Goal: Transaction & Acquisition: Download file/media

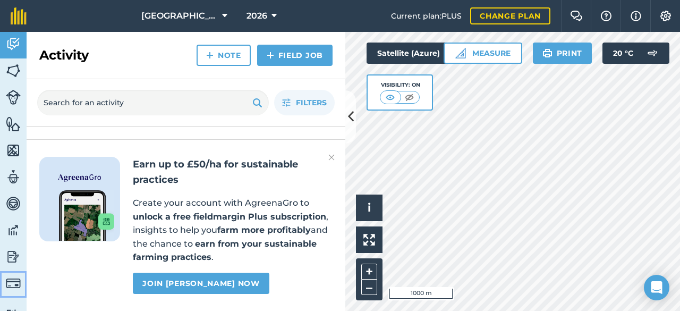
click at [13, 280] on img at bounding box center [13, 283] width 15 height 15
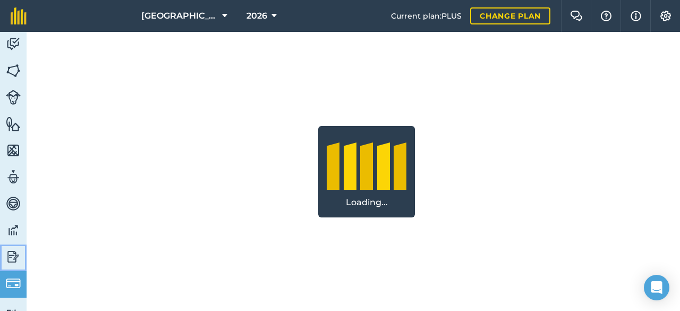
click at [16, 260] on img at bounding box center [13, 257] width 15 height 16
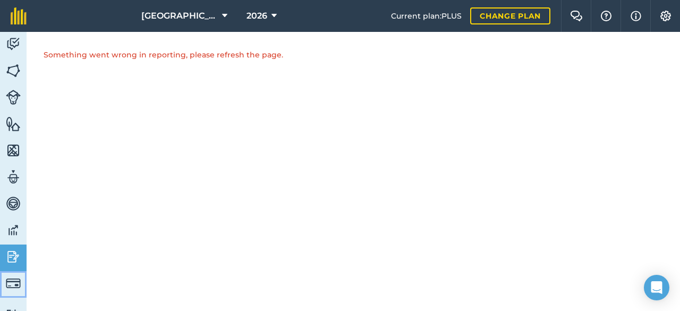
click at [14, 279] on img at bounding box center [13, 283] width 15 height 15
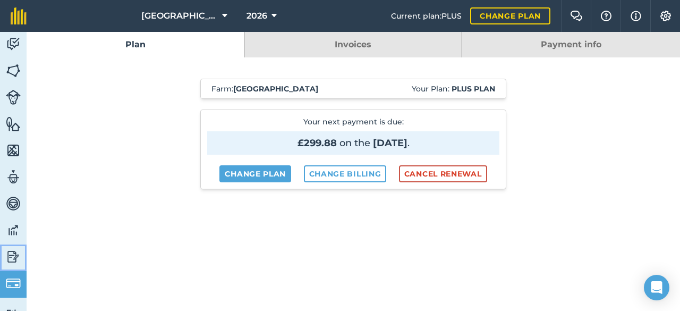
click at [19, 254] on img at bounding box center [13, 257] width 15 height 16
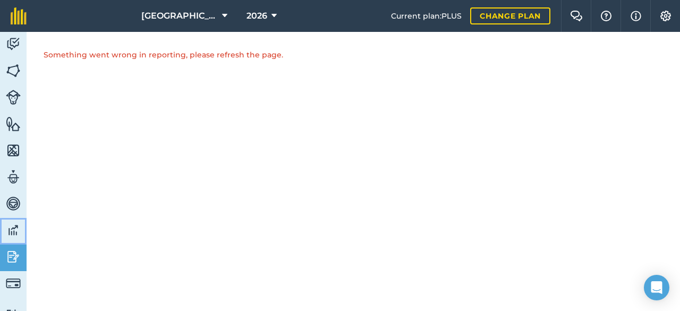
click at [19, 233] on img at bounding box center [13, 230] width 15 height 16
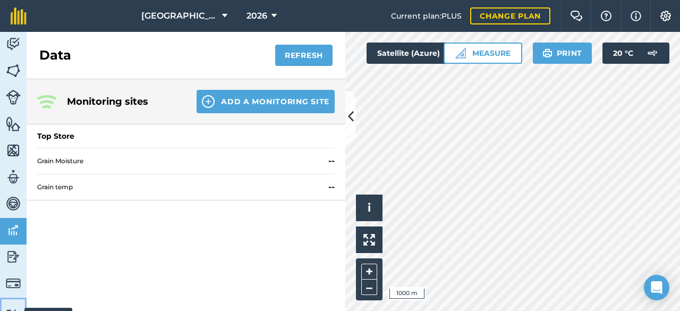
click at [18, 303] on link "Tutorials Tutorials" at bounding box center [13, 313] width 27 height 33
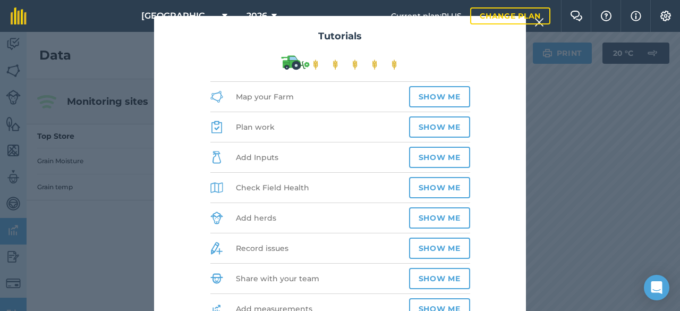
click at [541, 26] on div "Current plan : PLUS Change plan" at bounding box center [470, 16] width 159 height 32
click at [540, 24] on link "Change plan" at bounding box center [510, 15] width 80 height 17
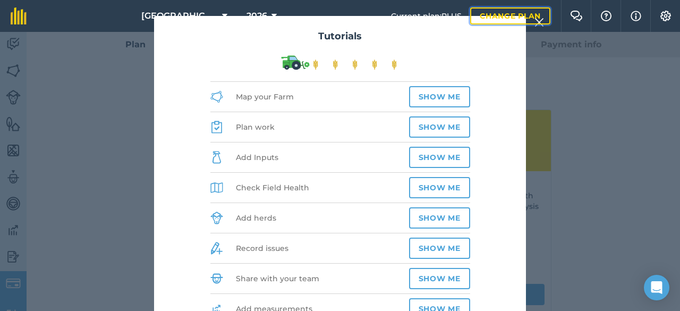
click at [540, 24] on link "Change plan" at bounding box center [510, 15] width 80 height 17
click at [543, 27] on div "Current plan : PLUS Change plan" at bounding box center [470, 16] width 159 height 32
click at [539, 24] on div "Current plan : PLUS Change plan" at bounding box center [470, 16] width 159 height 32
click at [23, 145] on div "Tutorials Map your Farm Show me Plan work Show me Add Inputs Show me Check Fiel…" at bounding box center [340, 171] width 680 height 279
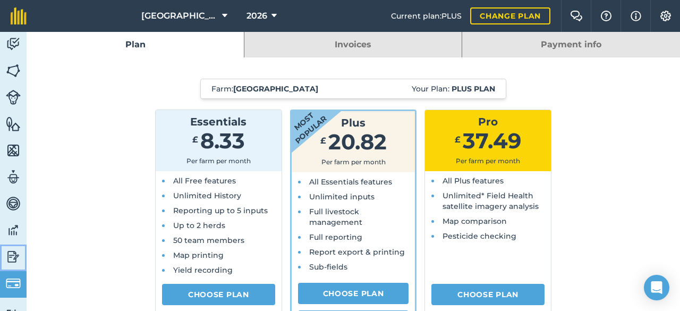
click at [15, 256] on img at bounding box center [13, 257] width 15 height 16
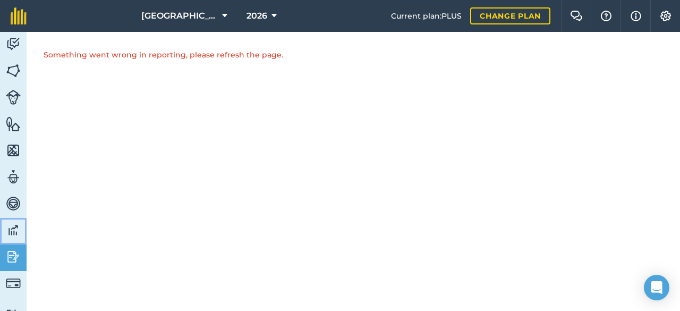
click at [19, 231] on img at bounding box center [13, 230] width 15 height 16
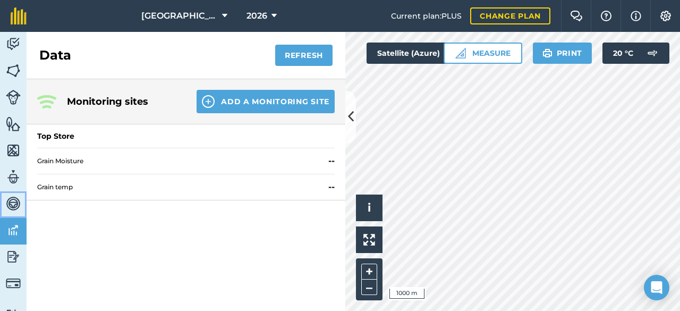
click at [11, 201] on img at bounding box center [13, 203] width 15 height 16
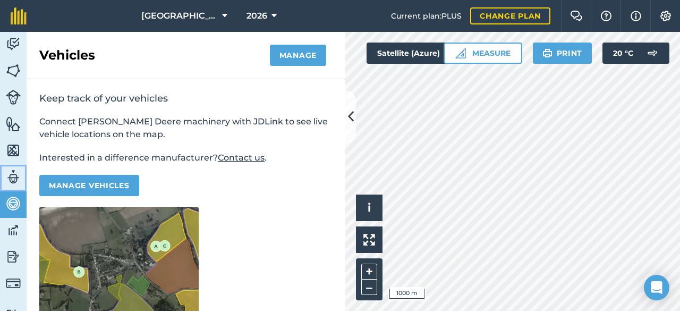
click at [14, 173] on img at bounding box center [13, 177] width 15 height 16
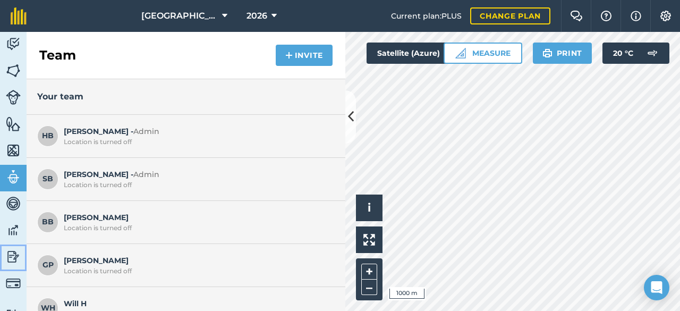
click at [16, 256] on img at bounding box center [13, 257] width 15 height 16
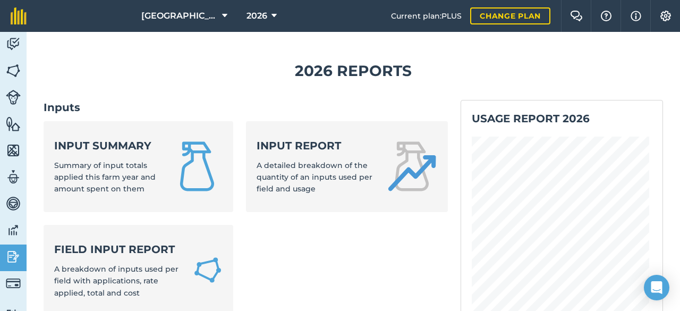
click at [513, 114] on h2 "Usage report 2026" at bounding box center [562, 118] width 180 height 15
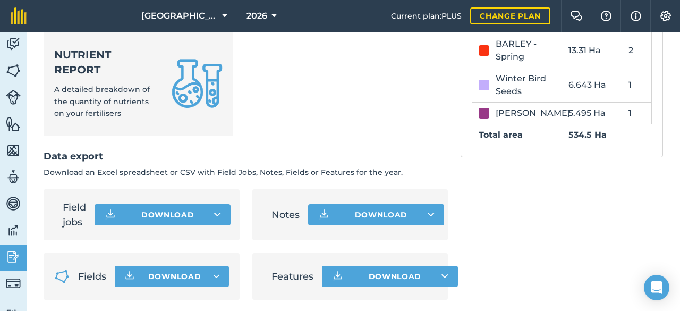
scroll to position [595, 0]
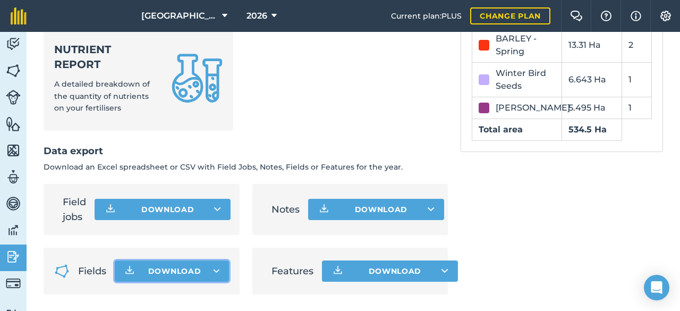
click at [127, 268] on icon "button" at bounding box center [129, 271] width 13 height 13
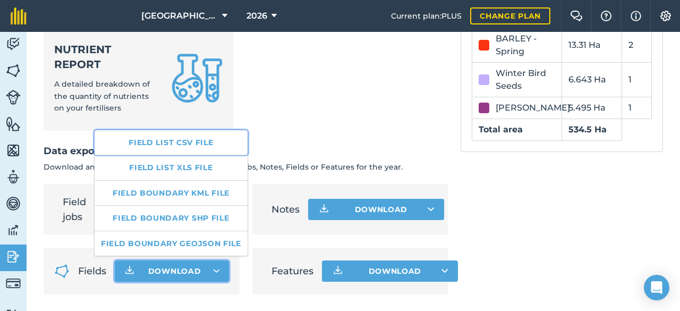
click at [204, 149] on link "Field list CSV file" at bounding box center [171, 142] width 153 height 24
